Goal: Browse casually

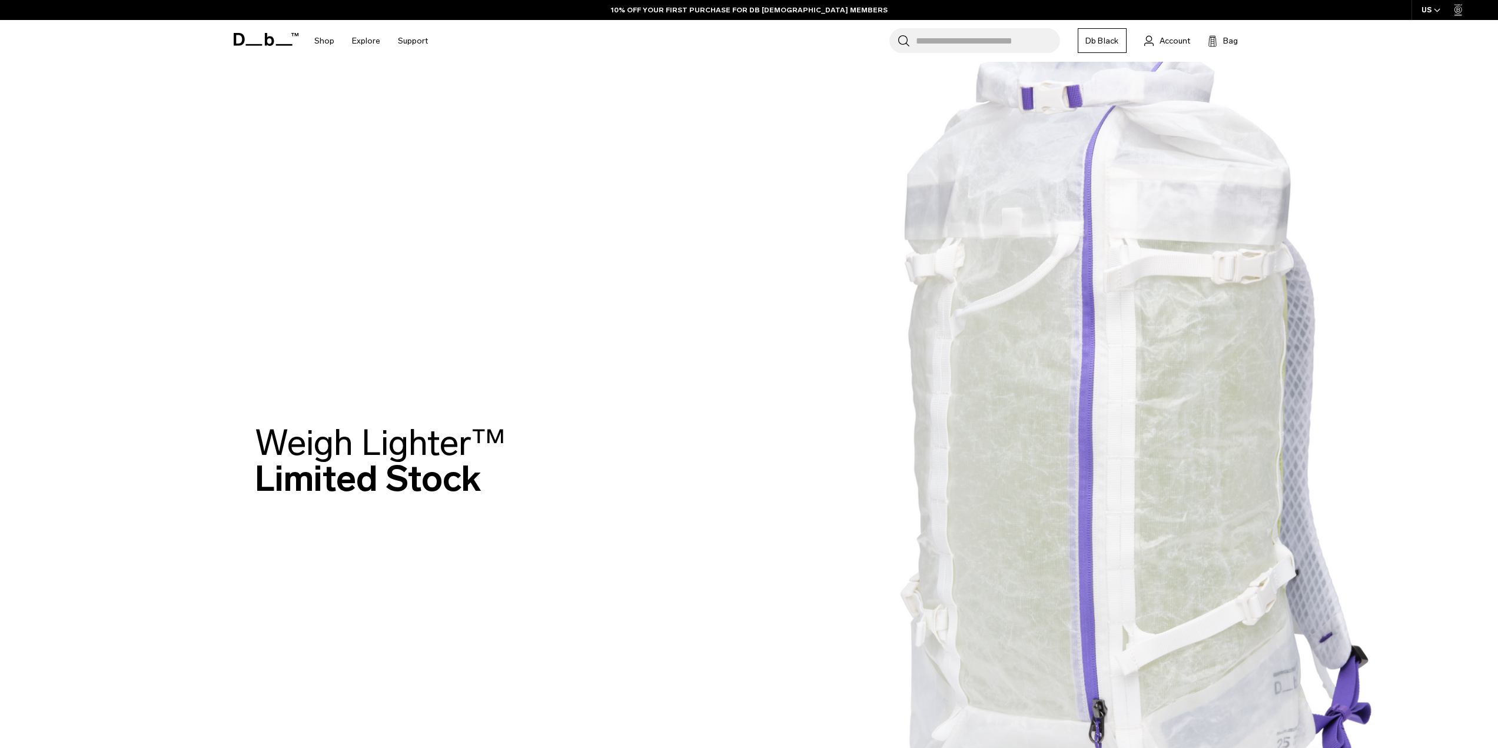
click at [468, 354] on img at bounding box center [749, 464] width 1498 height 928
click at [1144, 262] on img at bounding box center [749, 464] width 1498 height 928
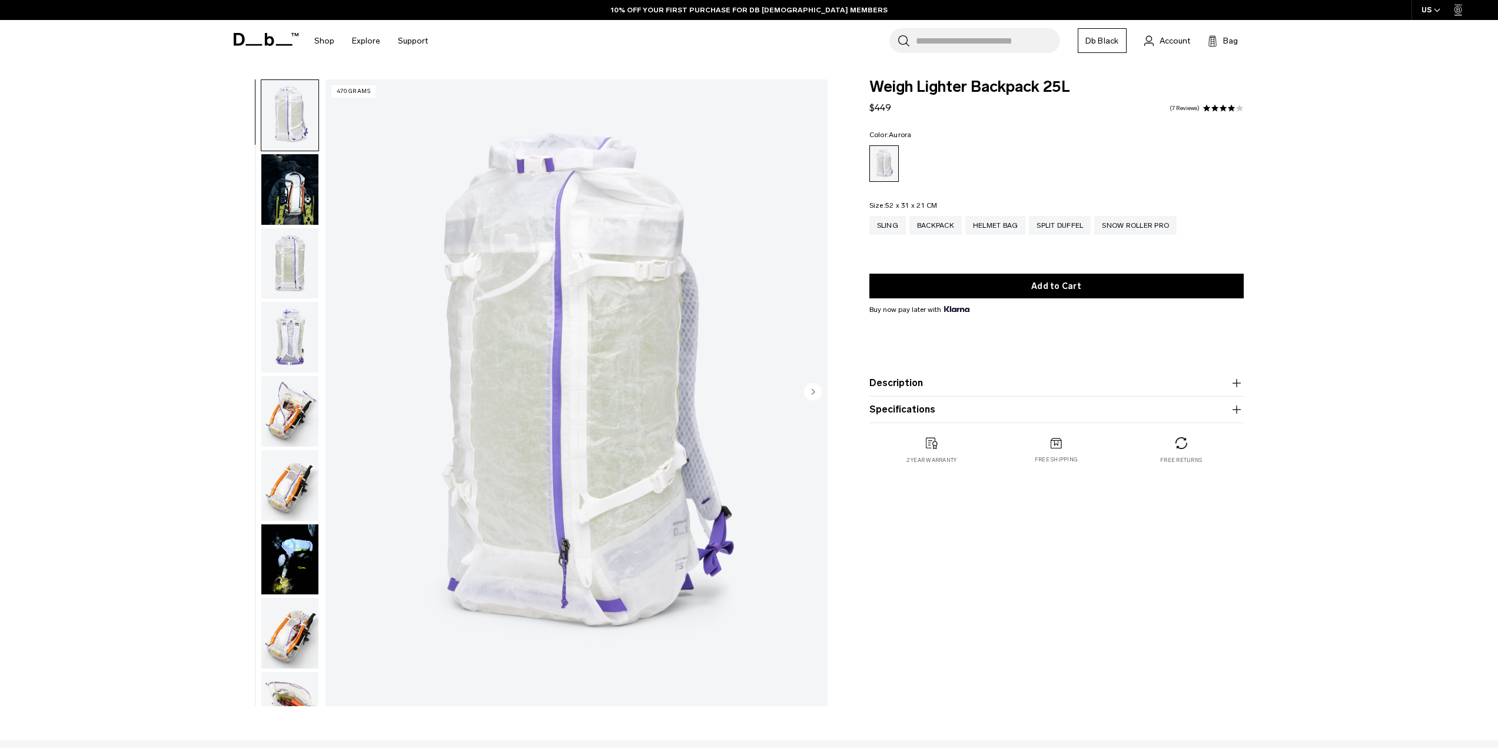
click at [280, 228] on img "button" at bounding box center [289, 263] width 57 height 71
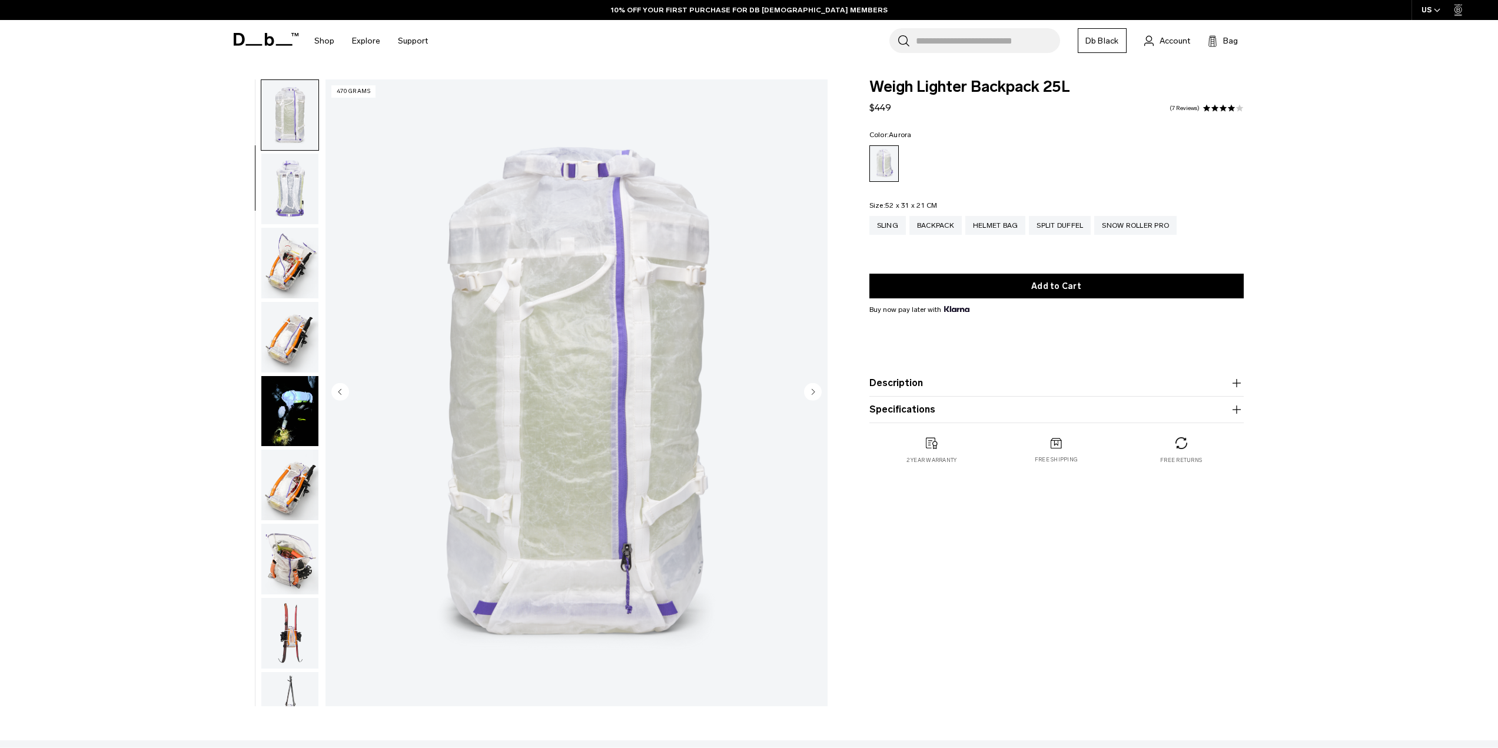
click at [275, 241] on img "button" at bounding box center [289, 263] width 57 height 71
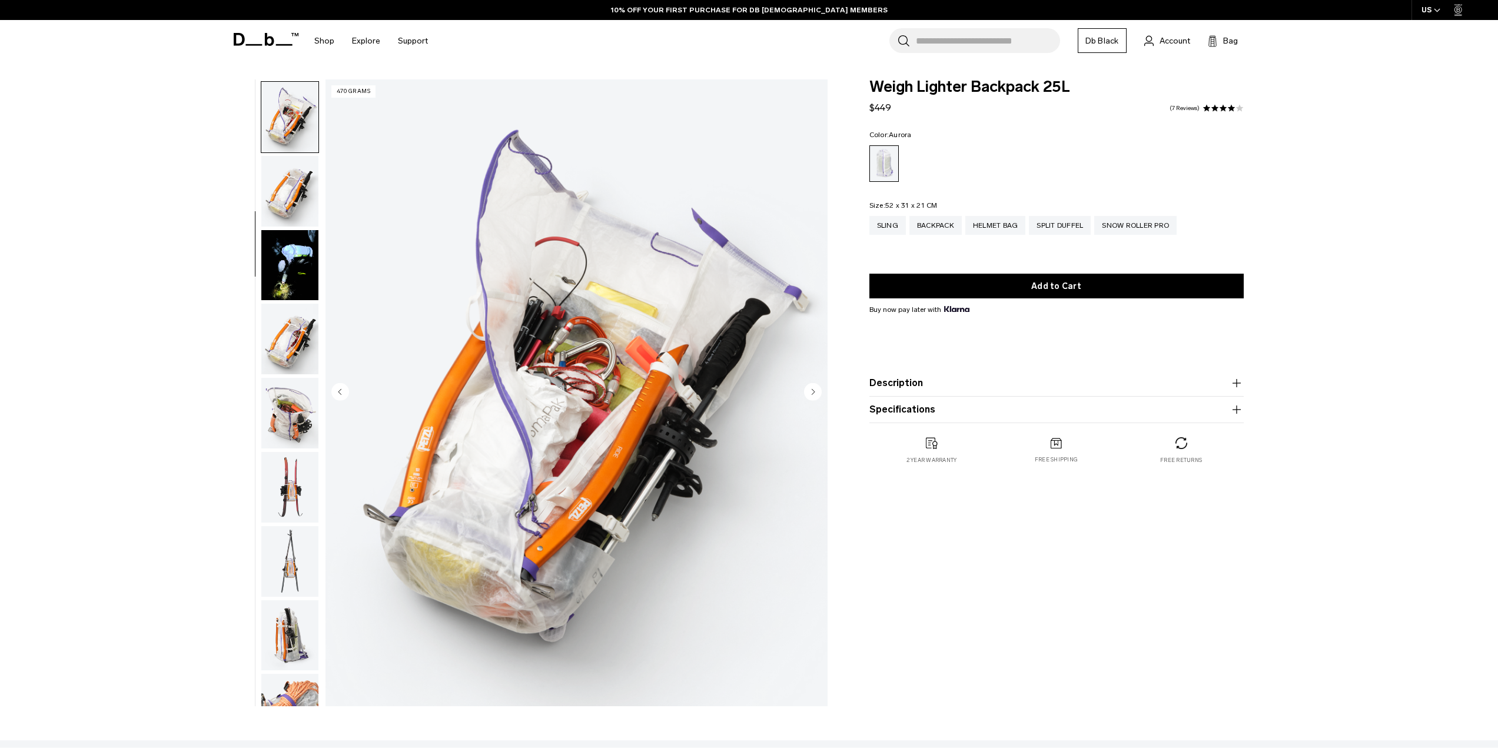
scroll to position [296, 0]
click at [275, 241] on img "button" at bounding box center [289, 263] width 57 height 71
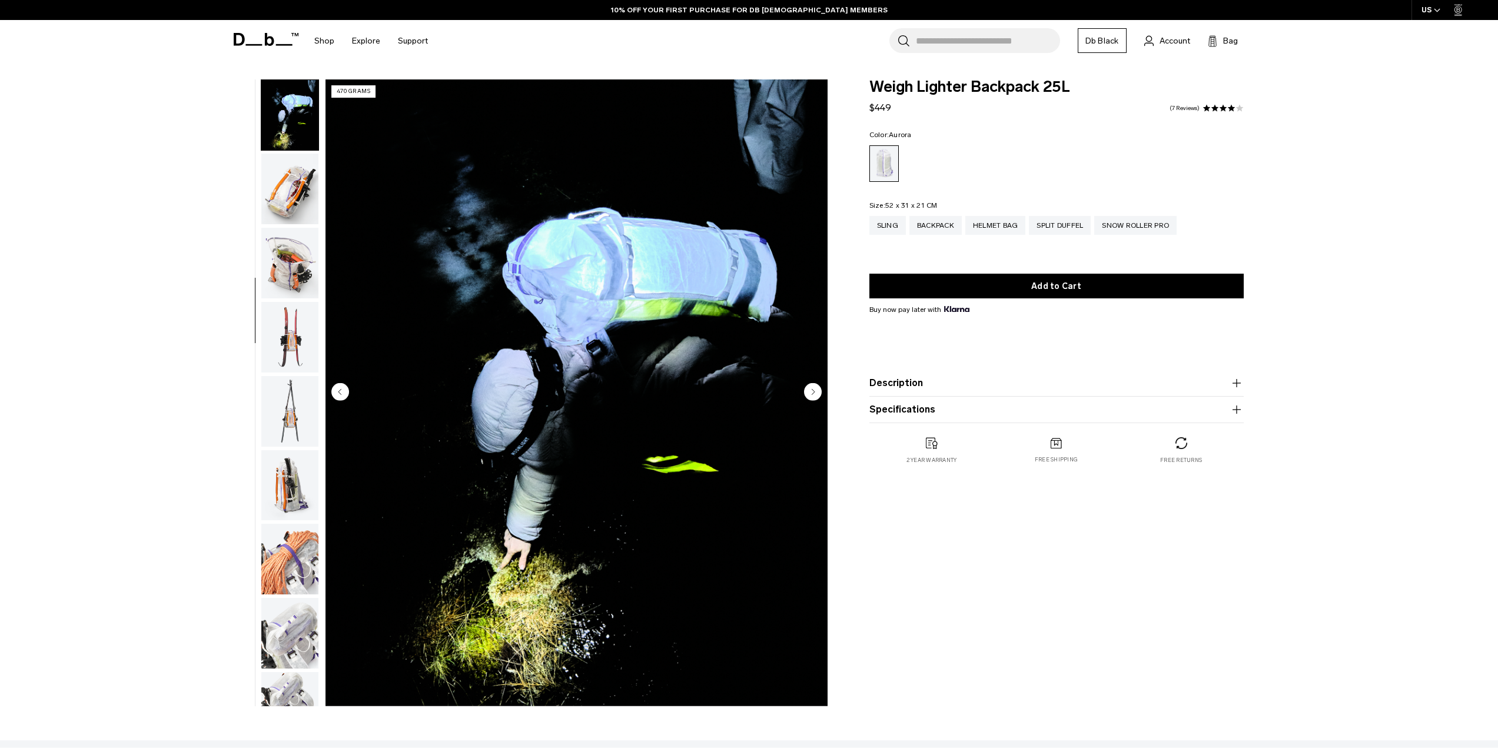
click at [274, 281] on img "button" at bounding box center [289, 263] width 57 height 71
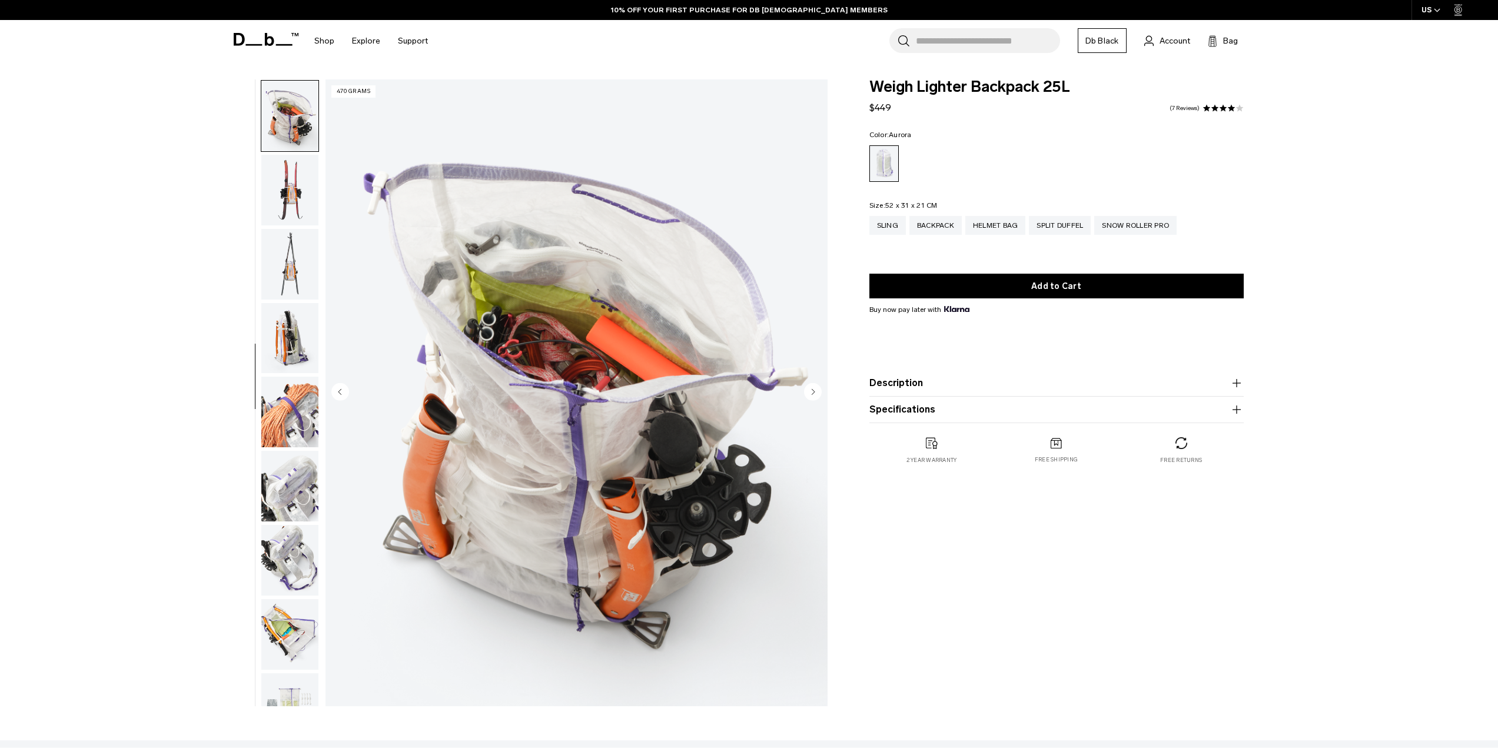
scroll to position [592, 0]
click at [273, 291] on img "button" at bounding box center [289, 263] width 57 height 71
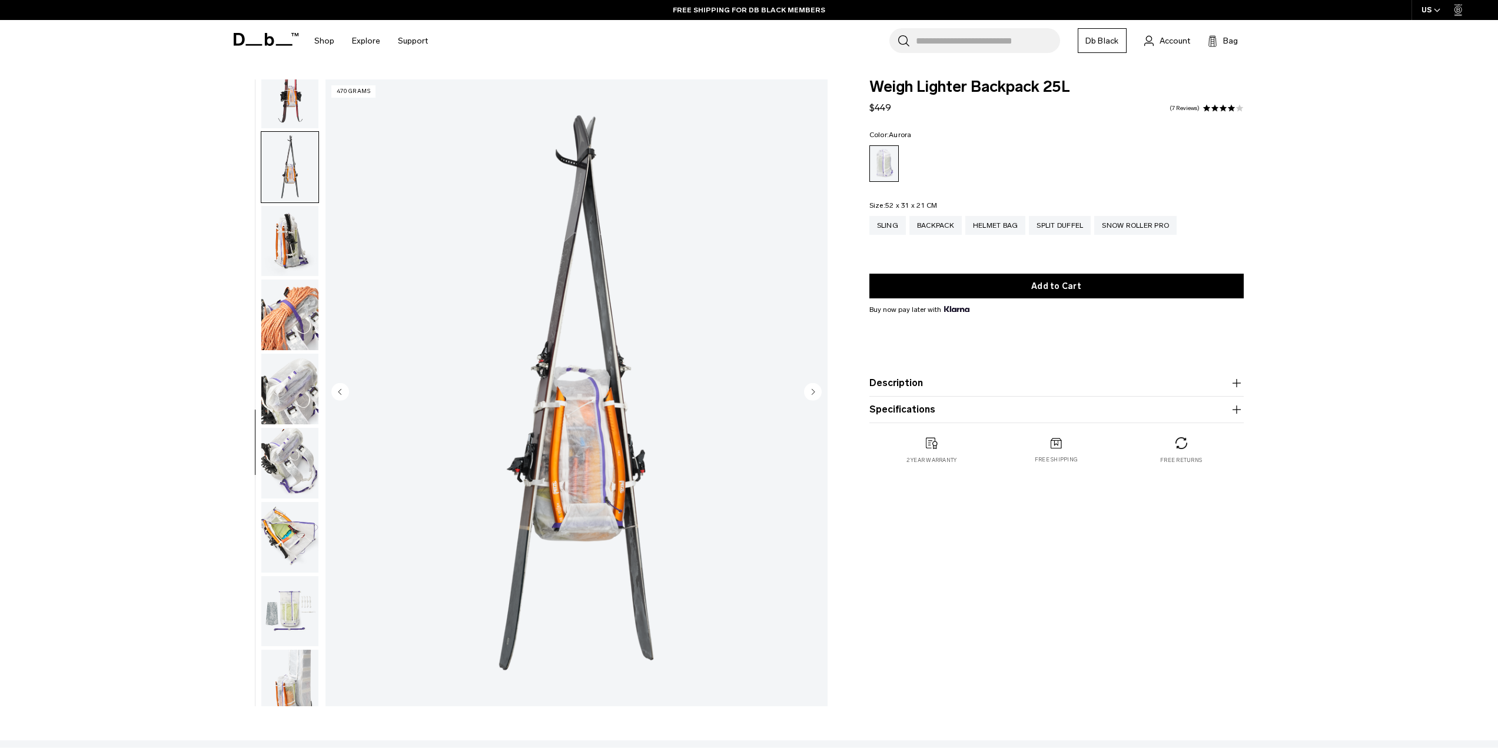
scroll to position [703, 0]
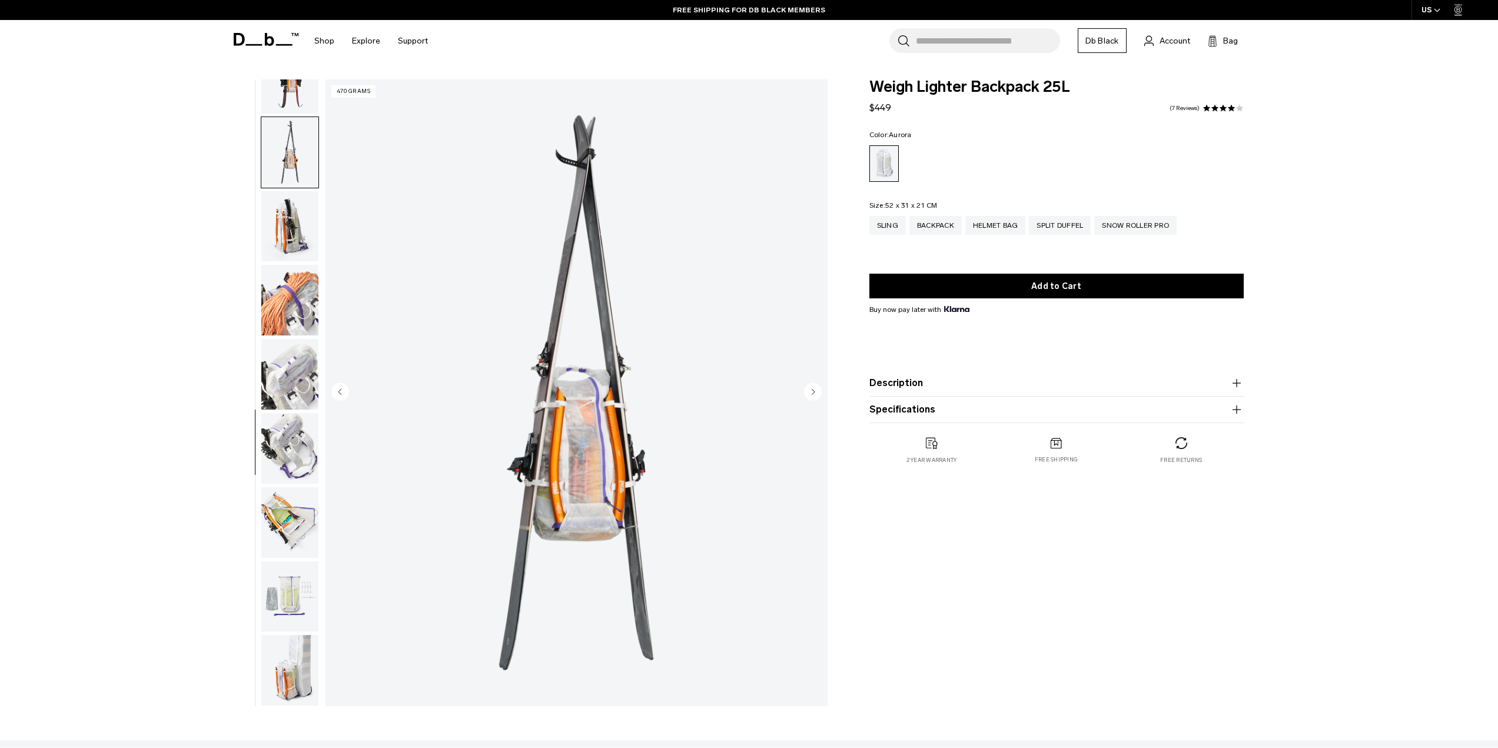
click at [273, 295] on img "button" at bounding box center [289, 300] width 57 height 71
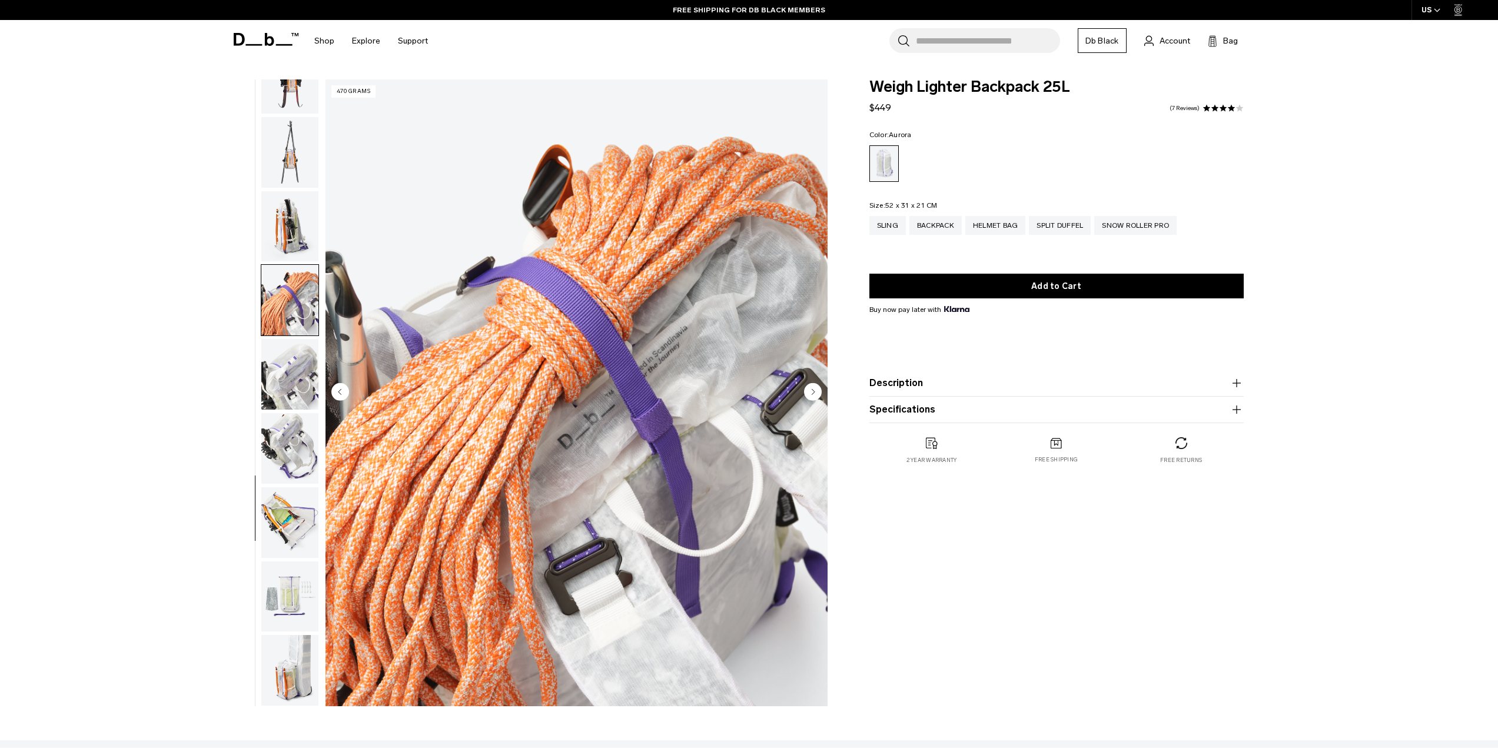
click at [280, 368] on img "button" at bounding box center [289, 374] width 57 height 71
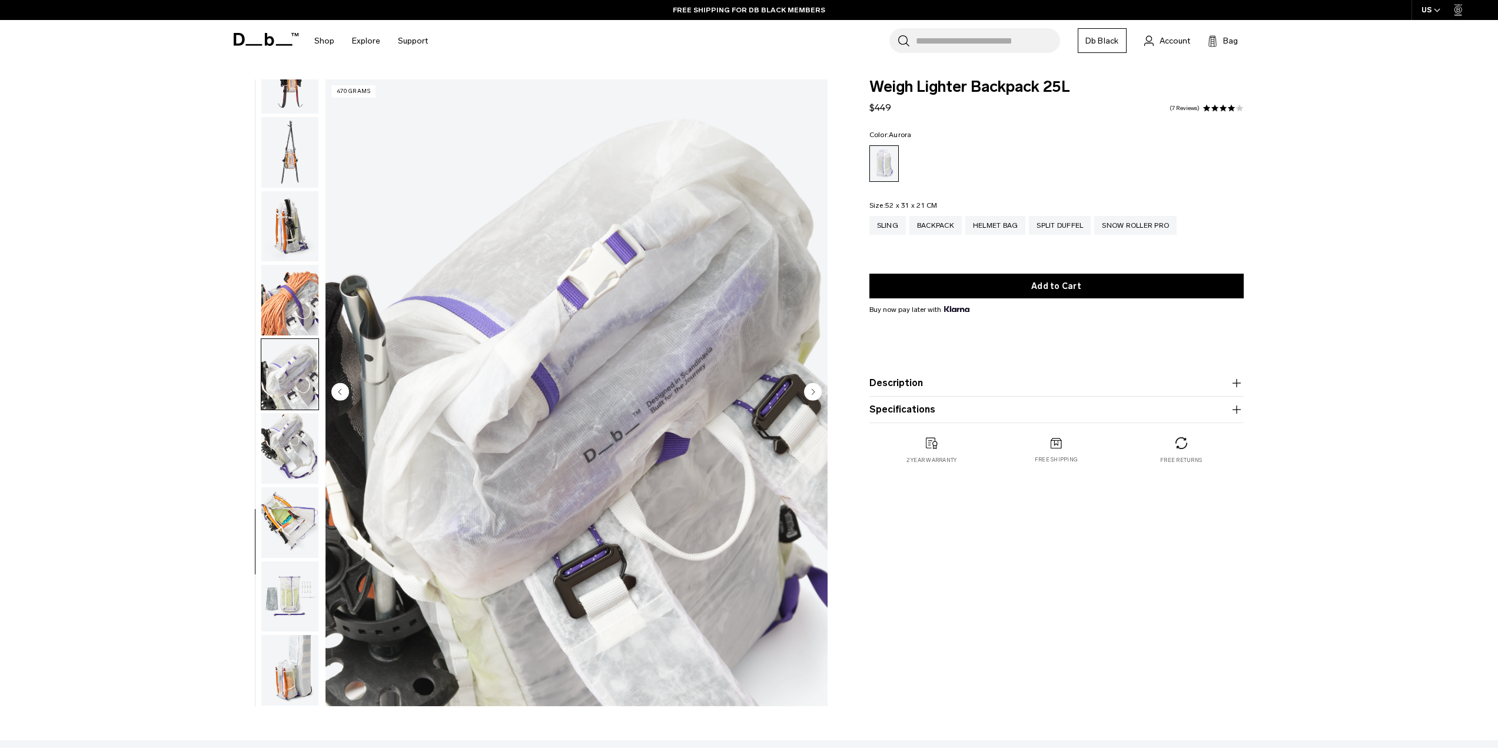
click at [280, 414] on img "button" at bounding box center [289, 448] width 57 height 71
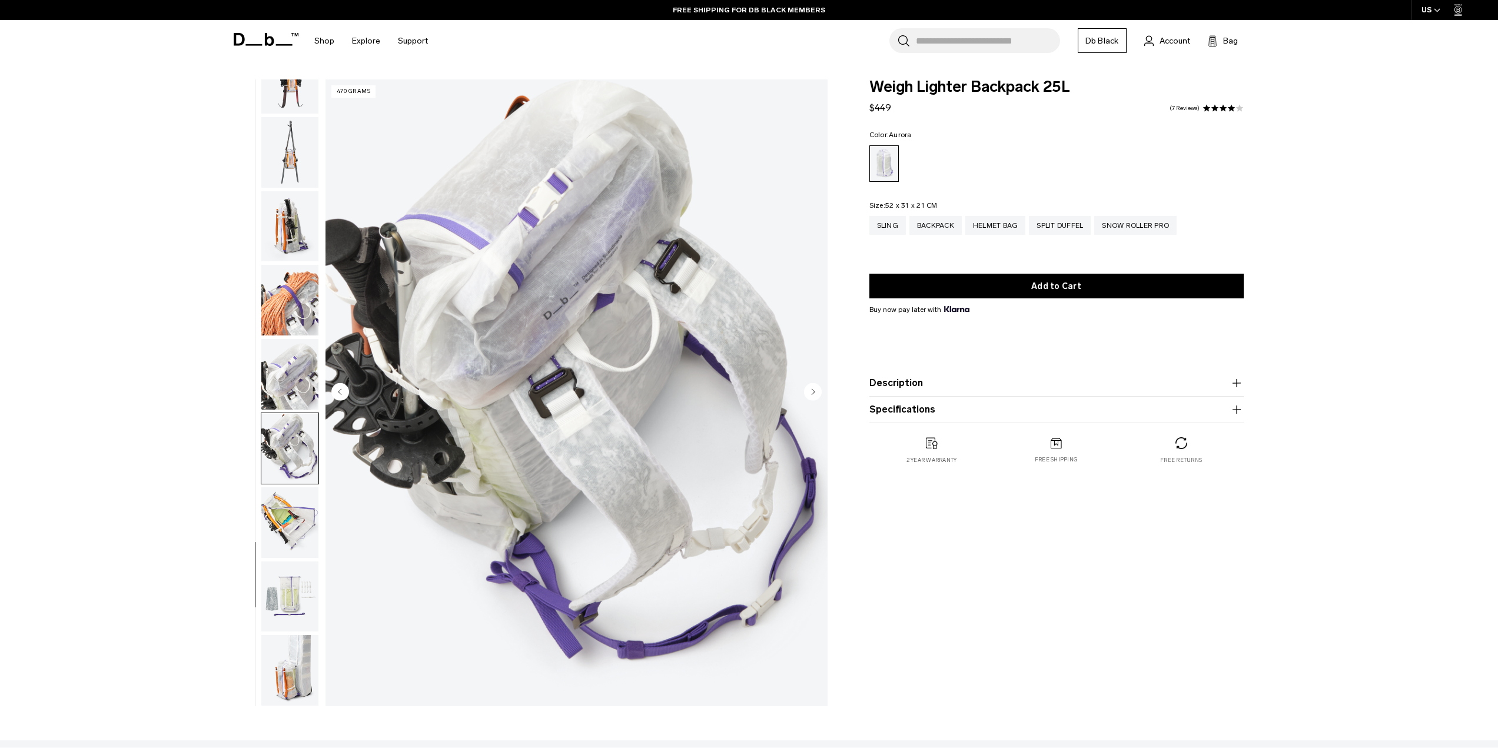
click at [268, 487] on button "button" at bounding box center [290, 523] width 58 height 72
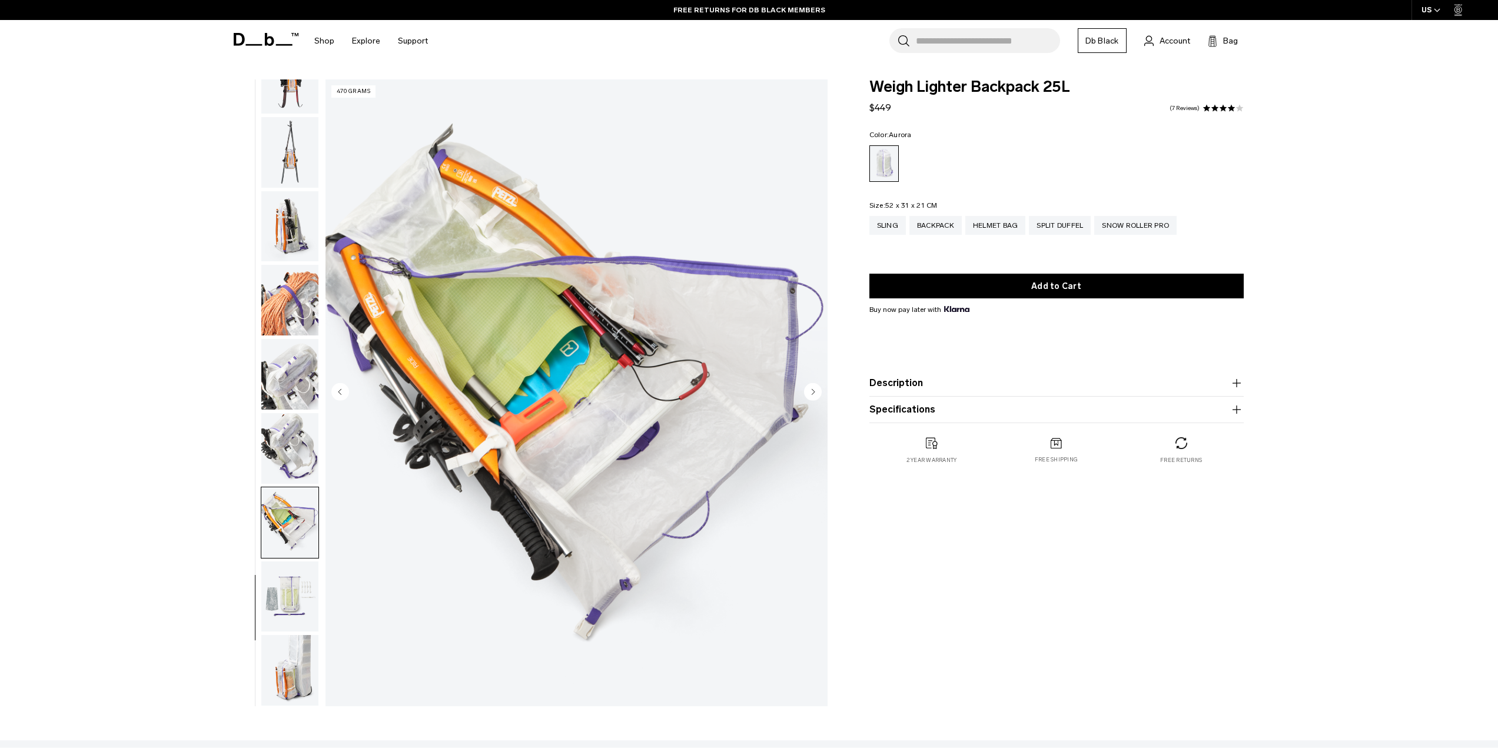
click at [271, 550] on img "button" at bounding box center [289, 522] width 57 height 71
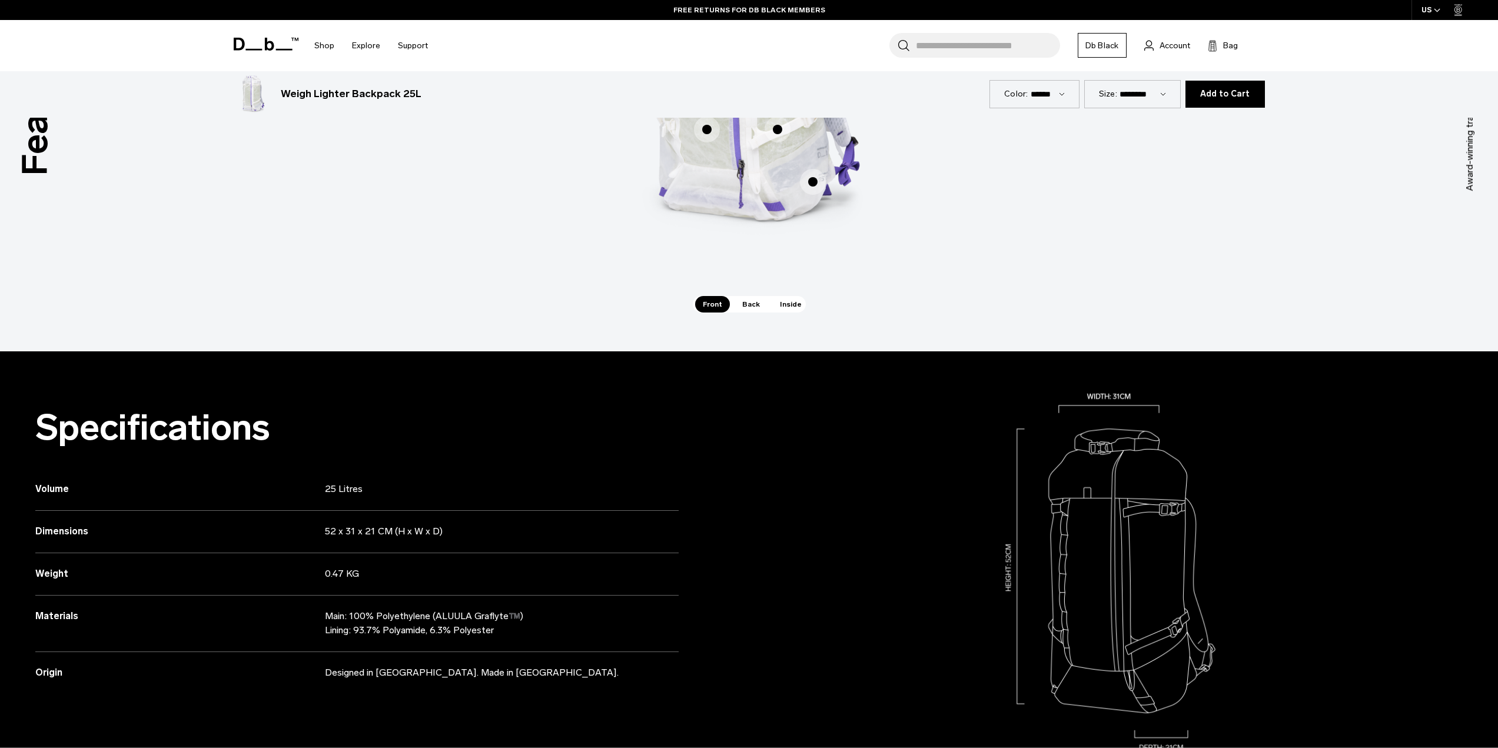
scroll to position [1059, 0]
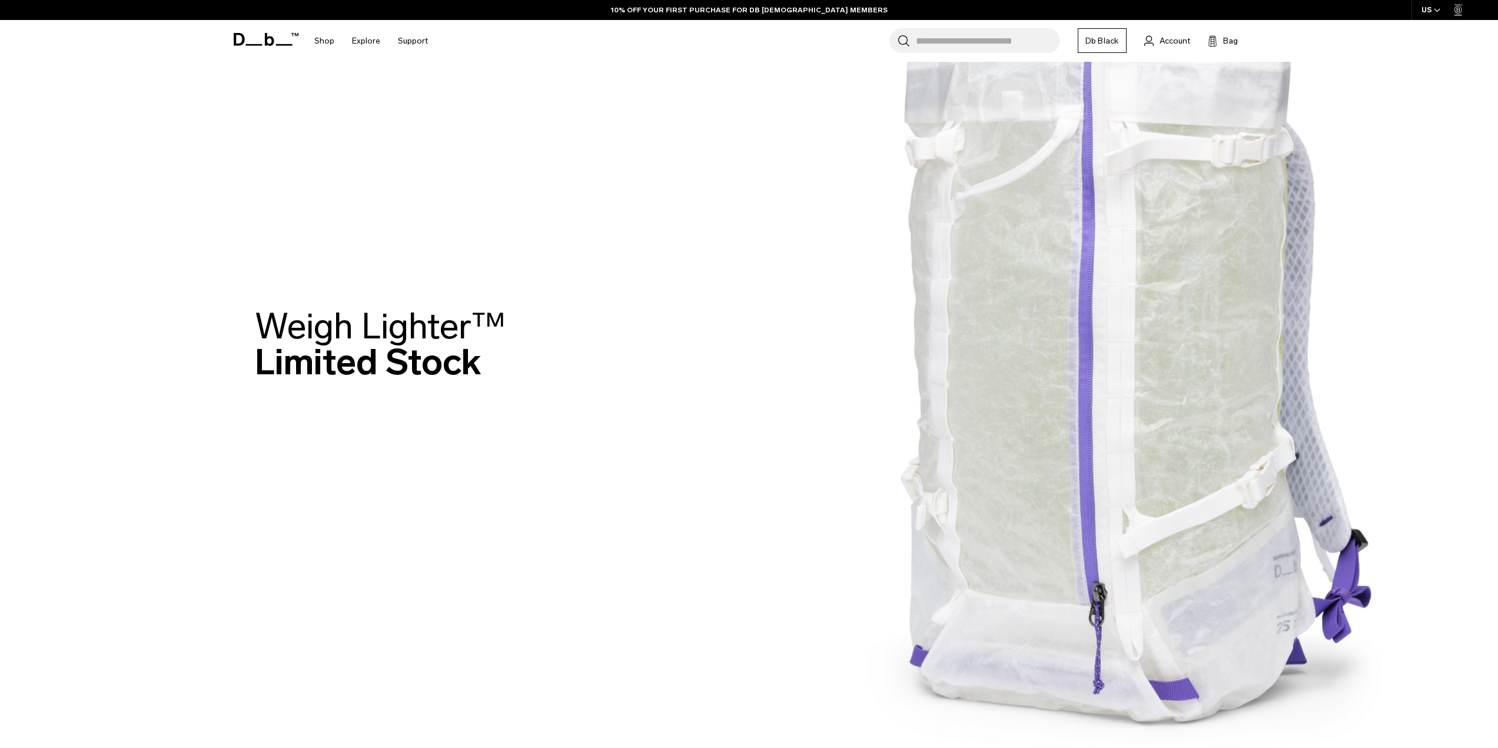
scroll to position [412, 0]
